Goal: Information Seeking & Learning: Check status

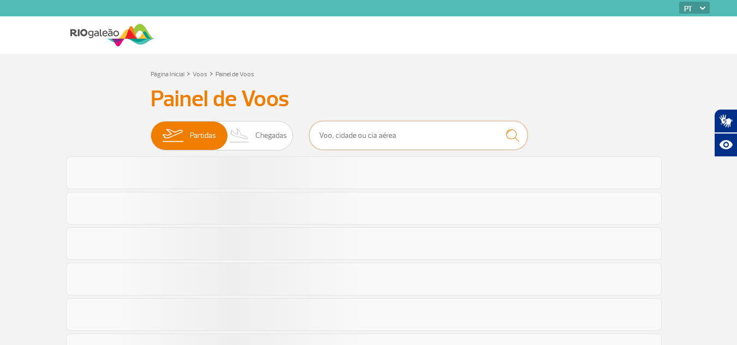
click at [422, 133] on input "text" at bounding box center [418, 135] width 218 height 29
type input "7670"
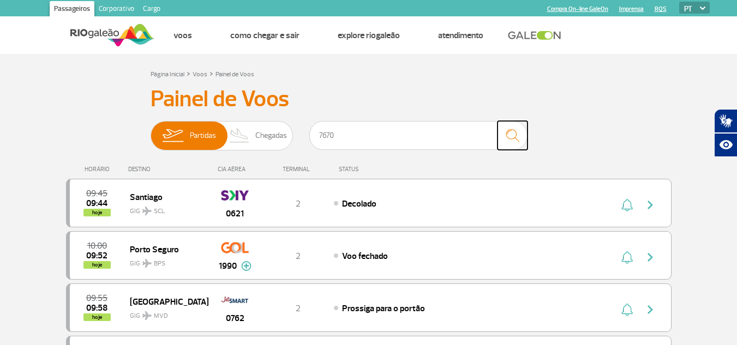
click at [505, 140] on img "submit" at bounding box center [512, 135] width 23 height 22
click at [497, 121] on button "submit" at bounding box center [512, 135] width 30 height 29
click at [516, 145] on img "submit" at bounding box center [512, 135] width 23 height 22
click at [515, 139] on img "submit" at bounding box center [512, 135] width 23 height 22
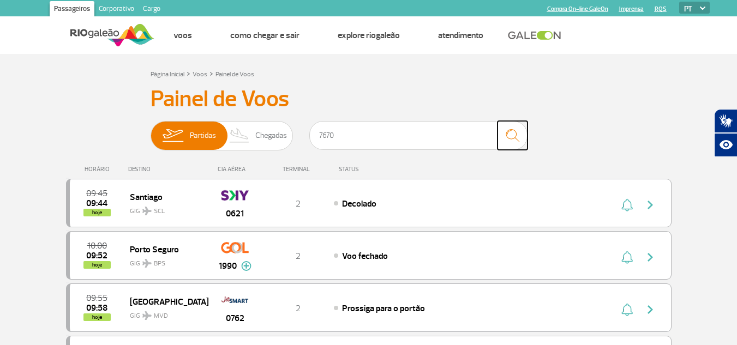
click at [515, 139] on img "submit" at bounding box center [512, 135] width 23 height 22
click at [336, 135] on input "7670" at bounding box center [418, 135] width 218 height 29
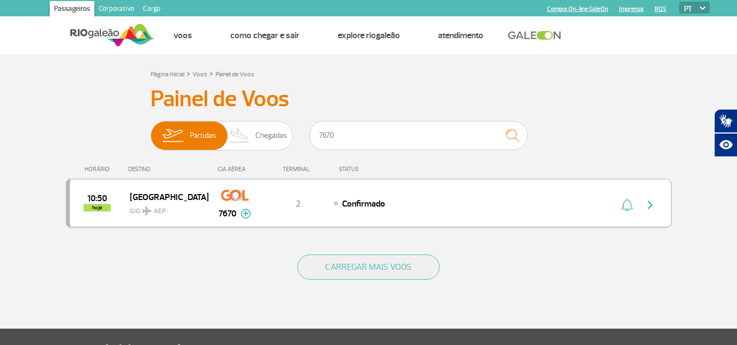
click at [383, 211] on div "10:50 hoje [GEOGRAPHIC_DATA] GIG AEP 7670 2 Confirmado Parcerias: KLM Royal Dut…" at bounding box center [368, 203] width 605 height 49
click at [331, 199] on div "2" at bounding box center [298, 203] width 72 height 12
click at [644, 206] on img "button" at bounding box center [650, 205] width 13 height 13
click at [646, 206] on img "button" at bounding box center [650, 205] width 13 height 13
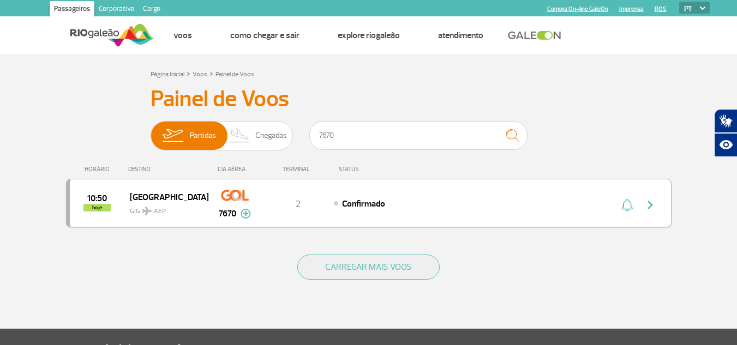
click at [648, 206] on img "button" at bounding box center [650, 205] width 13 height 13
click at [652, 202] on img "button" at bounding box center [650, 205] width 13 height 13
click at [232, 200] on img at bounding box center [235, 195] width 28 height 19
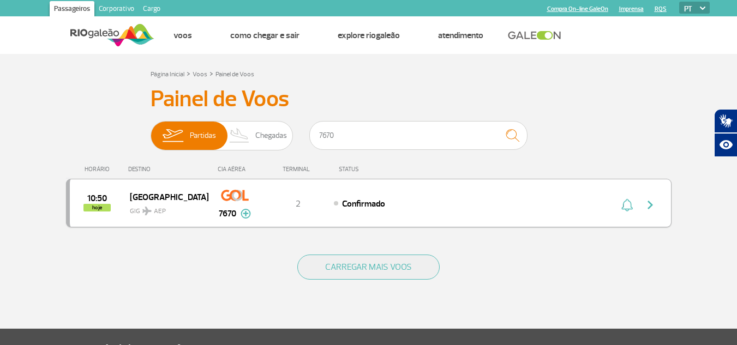
click at [232, 200] on img at bounding box center [235, 195] width 28 height 19
click at [652, 205] on img "button" at bounding box center [650, 205] width 13 height 13
